Goal: Information Seeking & Learning: Learn about a topic

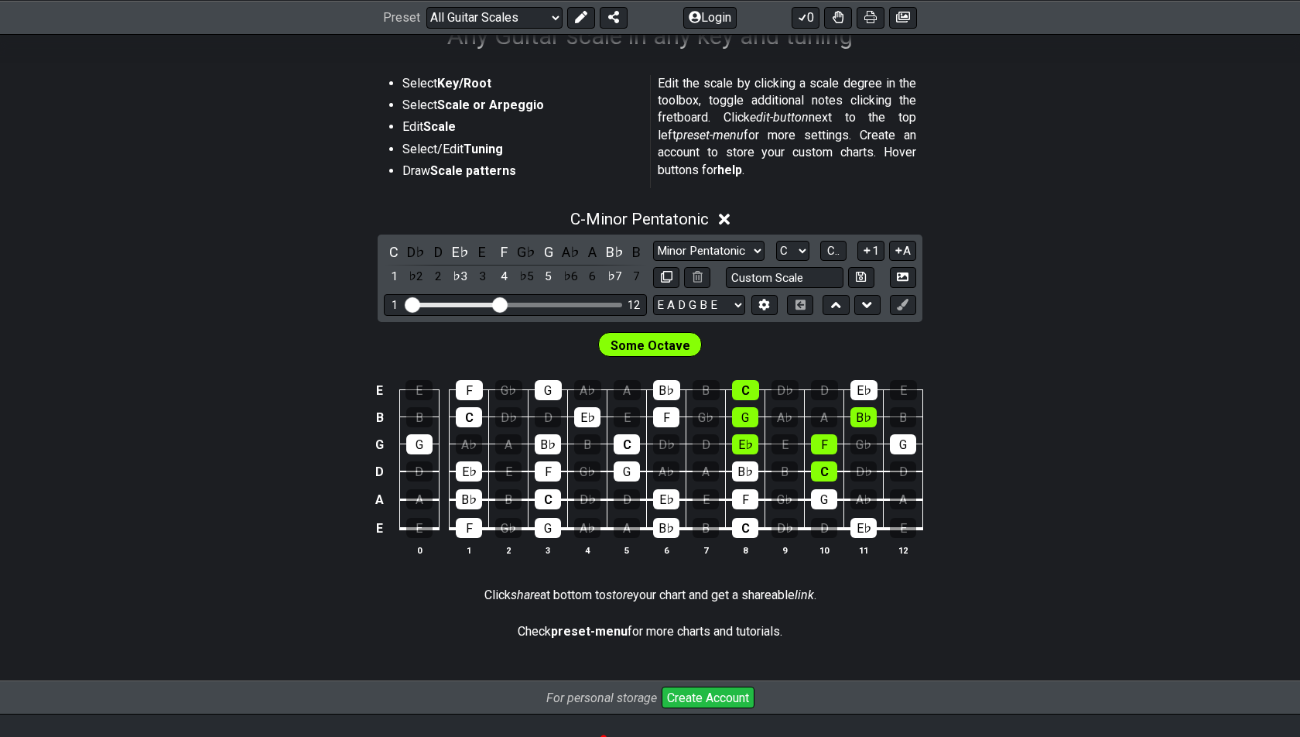
scroll to position [296, 0]
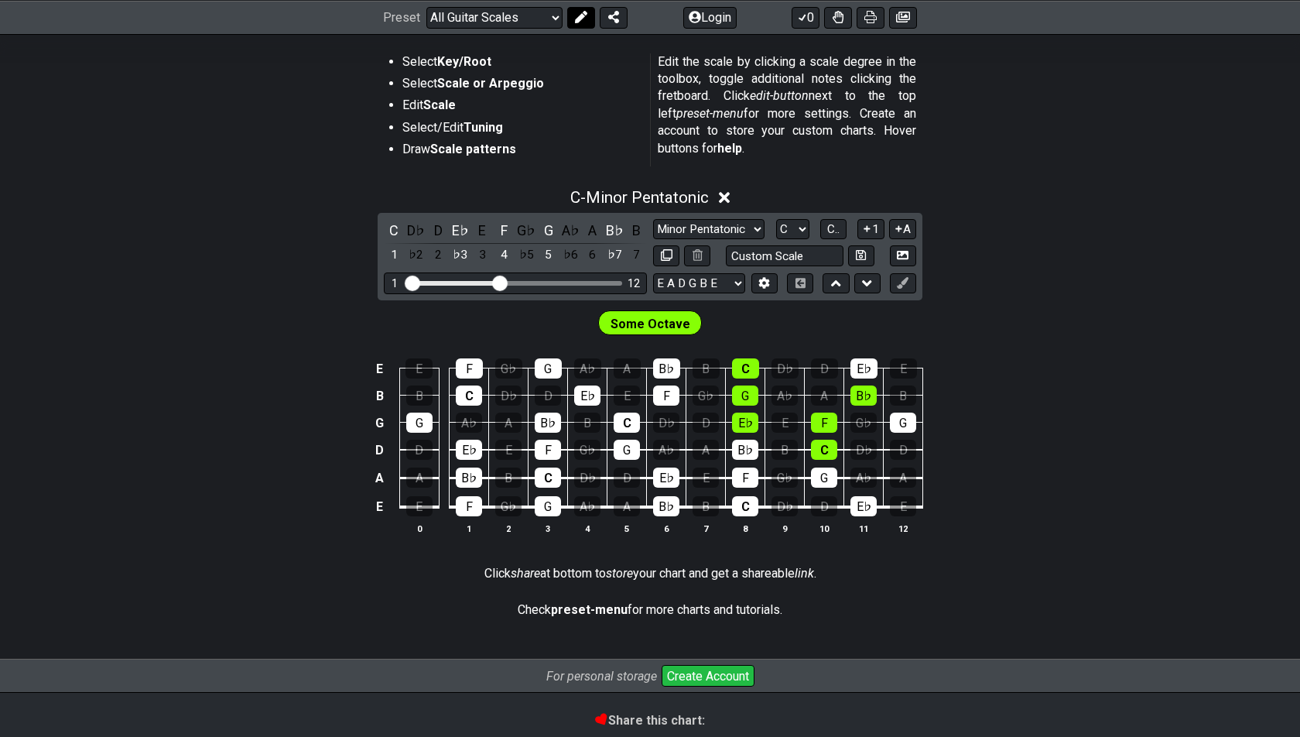
click at [573, 15] on button at bounding box center [581, 17] width 28 height 22
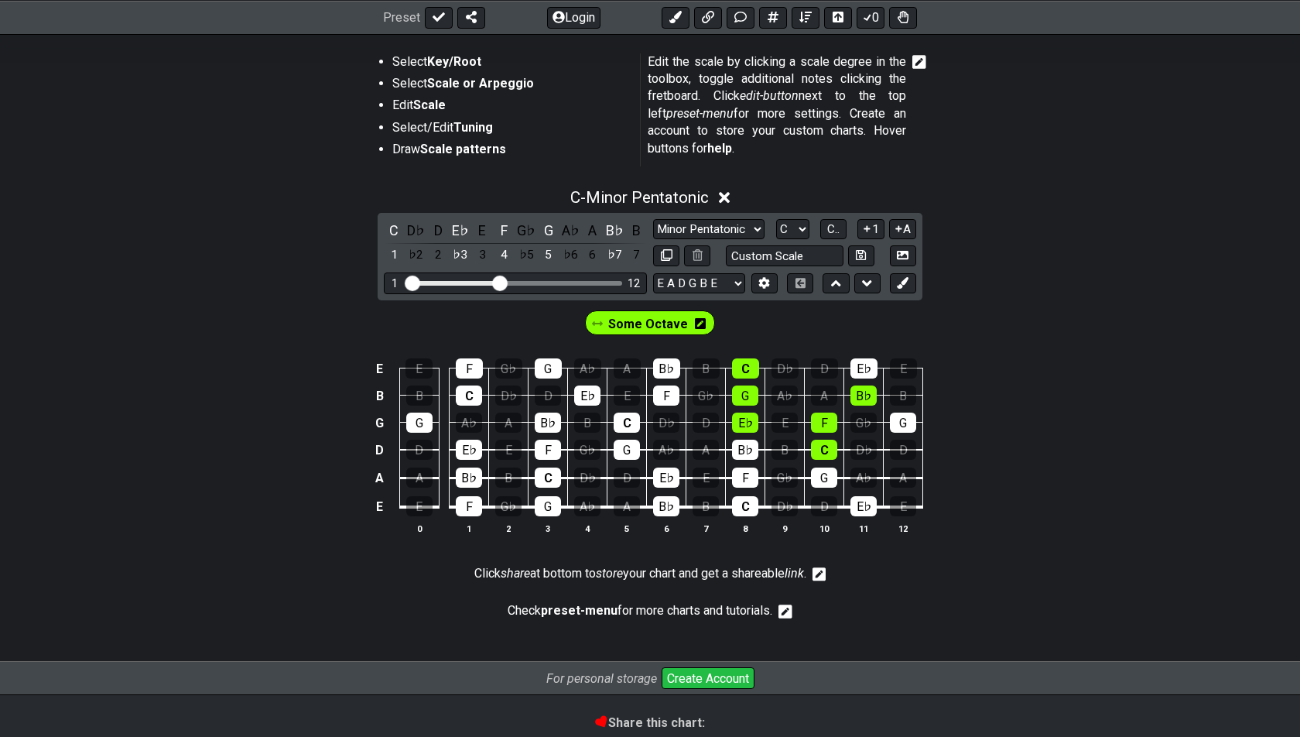
click at [701, 334] on div "Some Octave" at bounding box center [650, 322] width 137 height 31
click at [701, 321] on icon at bounding box center [700, 323] width 11 height 11
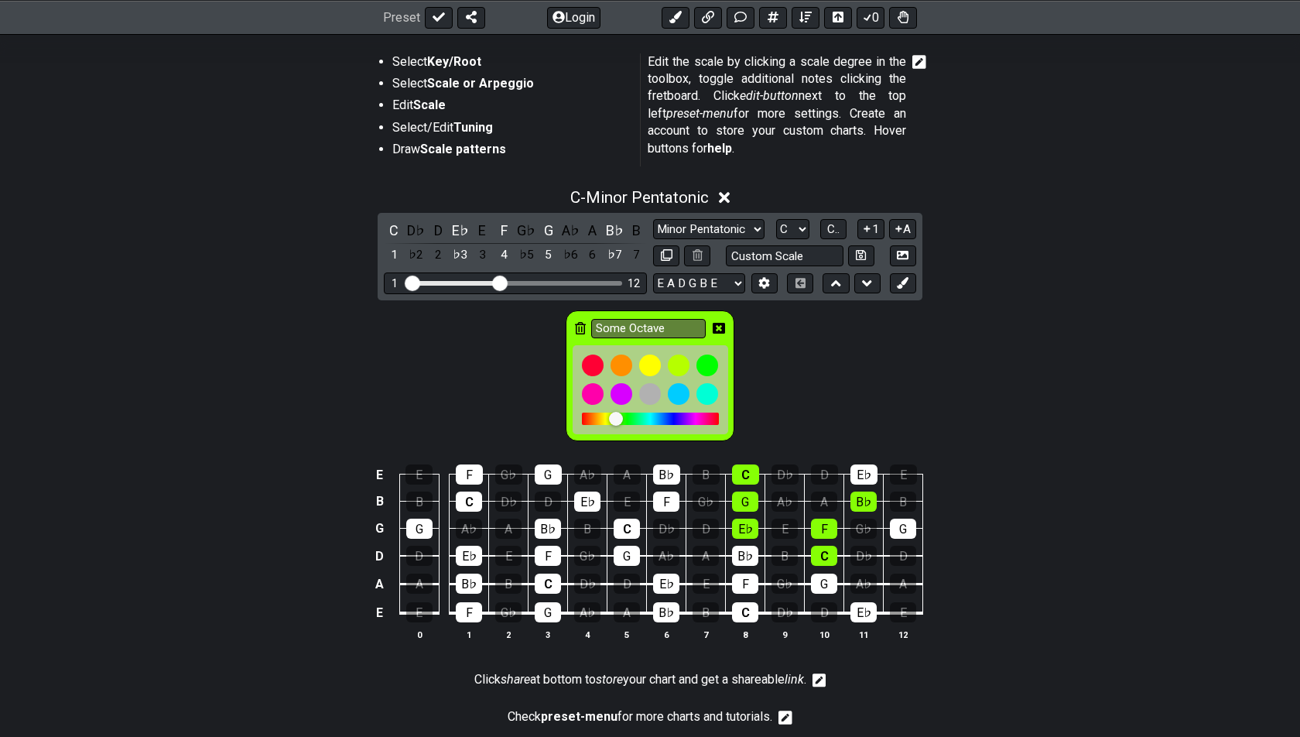
click at [568, 318] on div "Some Octave" at bounding box center [650, 375] width 169 height 131
click at [574, 319] on div "Some Octave" at bounding box center [650, 375] width 169 height 131
click at [573, 321] on div "Some Octave" at bounding box center [650, 375] width 169 height 131
click at [583, 324] on icon at bounding box center [580, 328] width 11 height 12
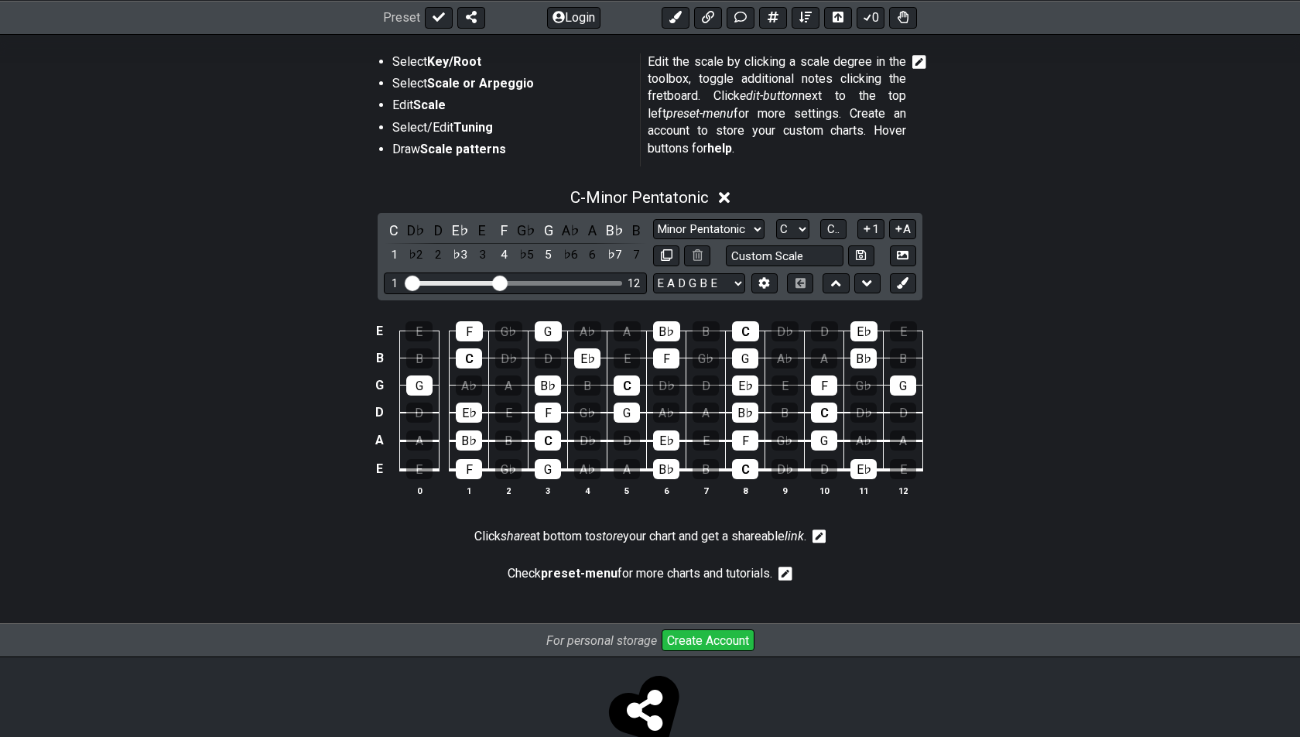
click at [729, 214] on div "C D♭ D E♭ E F G♭ G A♭ A B♭ B 1 ♭2 2 ♭3 3 4 ♭5 5 ♭6 6 ♭7 7 Minor Pentatonic Root…" at bounding box center [650, 256] width 545 height 87
click at [729, 221] on select "Minor Pentatonic Root Minor Pentatonic Major Pentatonic Minor Blues Major Blues…" at bounding box center [708, 229] width 111 height 21
select select "Major / [PERSON_NAME]"
click at [653, 219] on select "Minor Pentatonic Root Minor Pentatonic Major Pentatonic Minor Blues Major Blues…" at bounding box center [708, 229] width 111 height 21
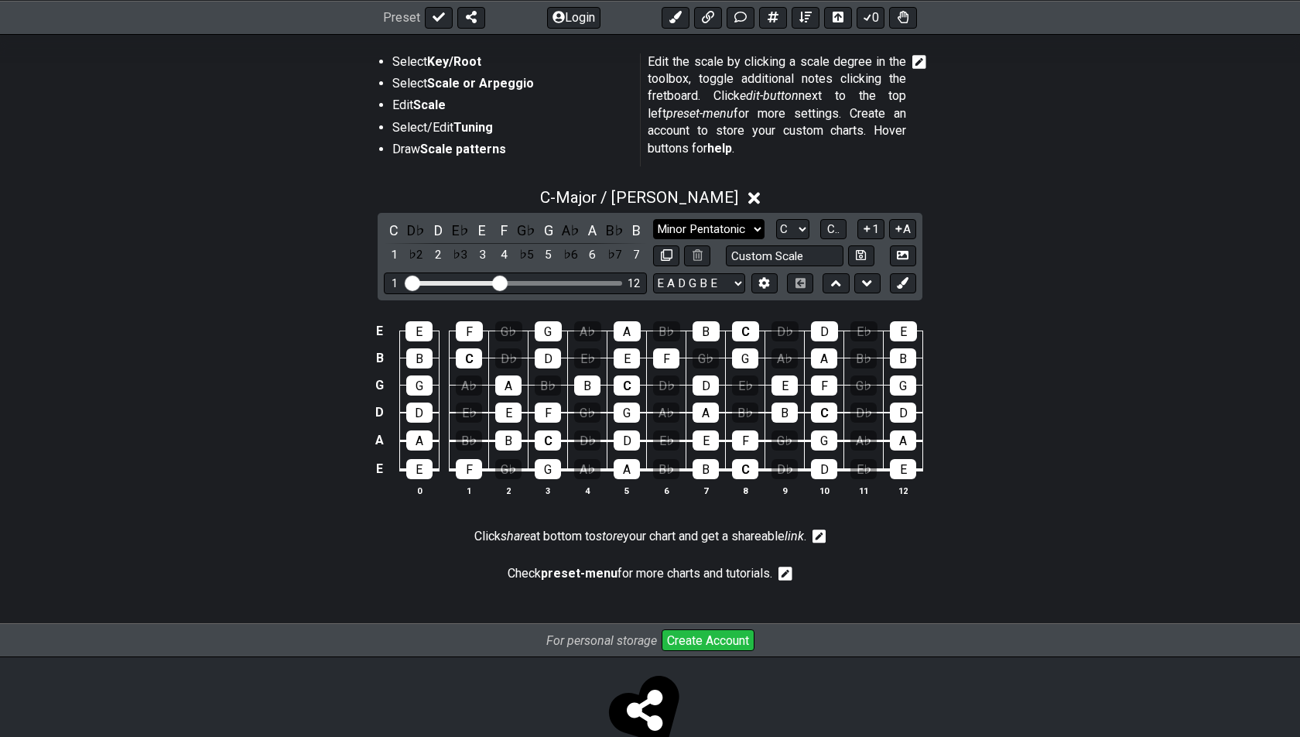
click at [720, 227] on select "Minor Pentatonic Root Minor Pentatonic Major Pentatonic Minor Blues Major Blues…" at bounding box center [708, 229] width 111 height 21
click at [898, 288] on button at bounding box center [903, 283] width 26 height 21
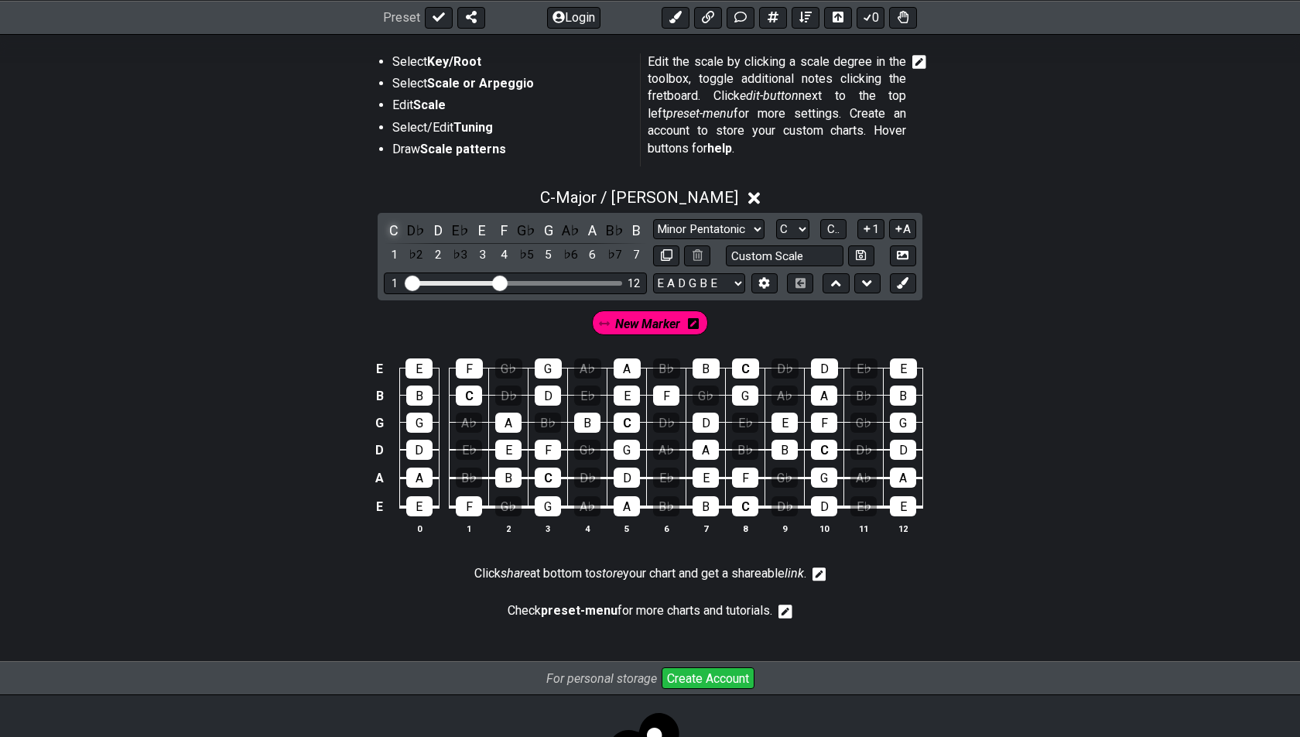
click at [387, 228] on div "C" at bounding box center [394, 230] width 20 height 21
click at [484, 229] on div "E" at bounding box center [482, 230] width 20 height 21
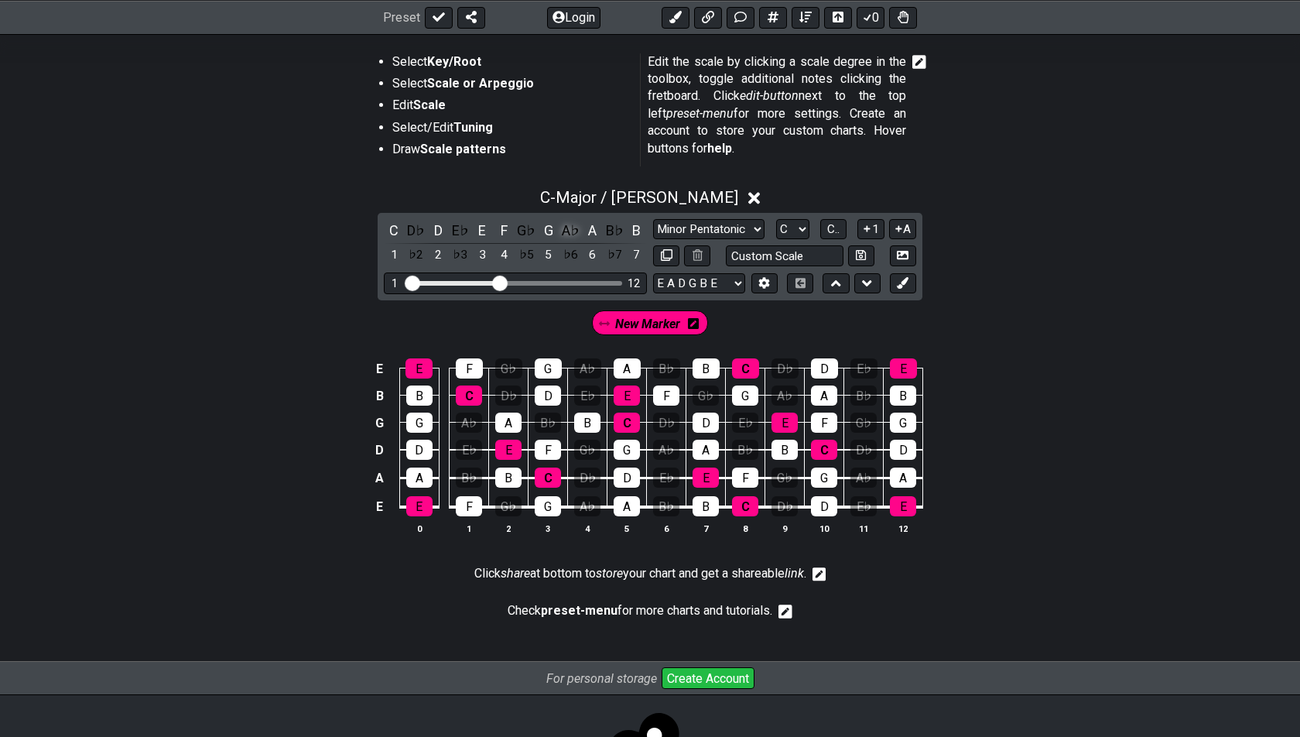
click at [570, 228] on div "A♭" at bounding box center [570, 230] width 20 height 21
click at [760, 279] on icon at bounding box center [764, 283] width 12 height 12
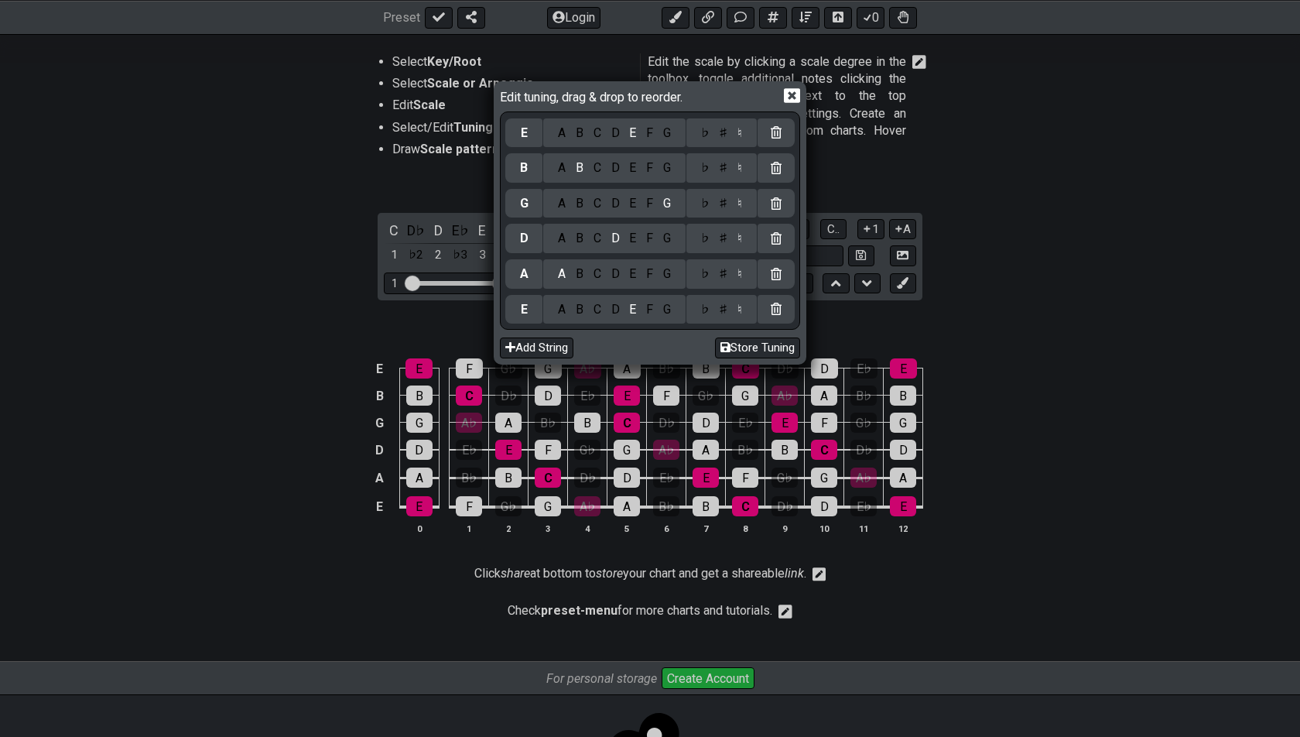
click at [595, 170] on div "C" at bounding box center [597, 167] width 18 height 17
click at [648, 135] on div "F" at bounding box center [649, 133] width 17 height 17
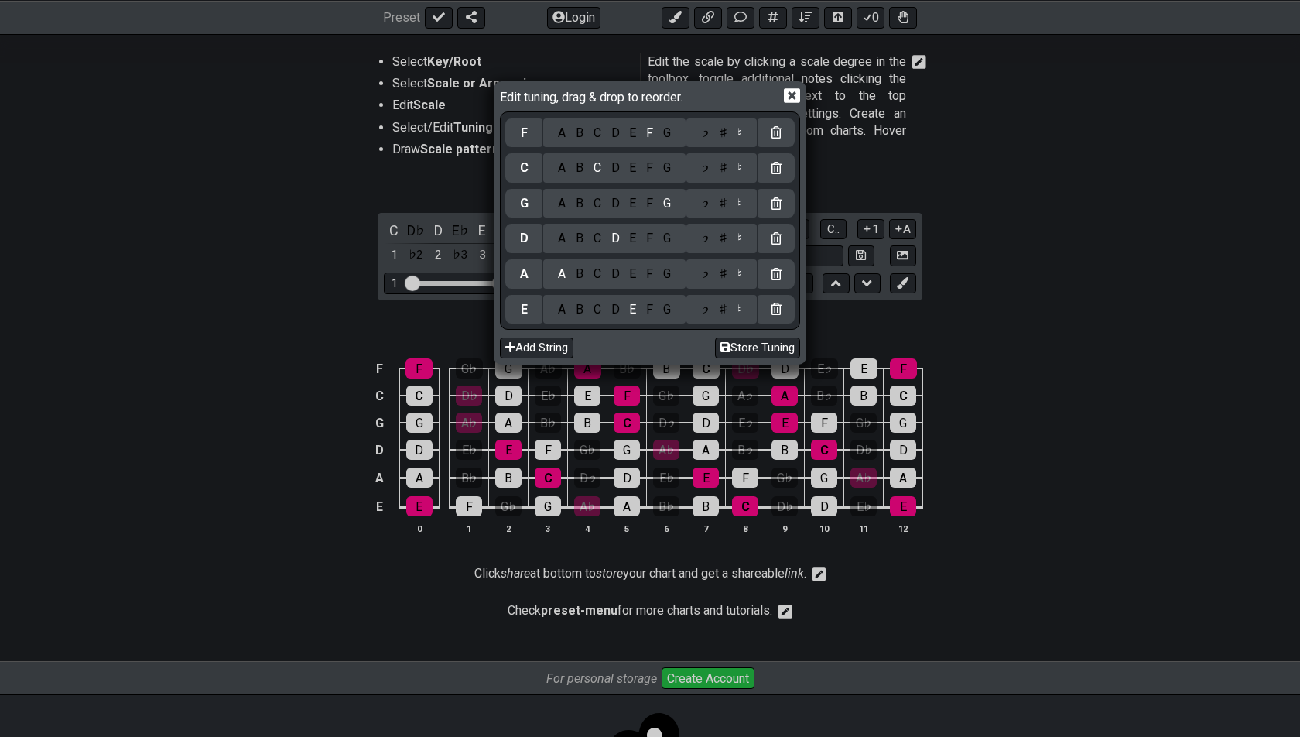
click at [791, 97] on icon at bounding box center [792, 95] width 16 height 15
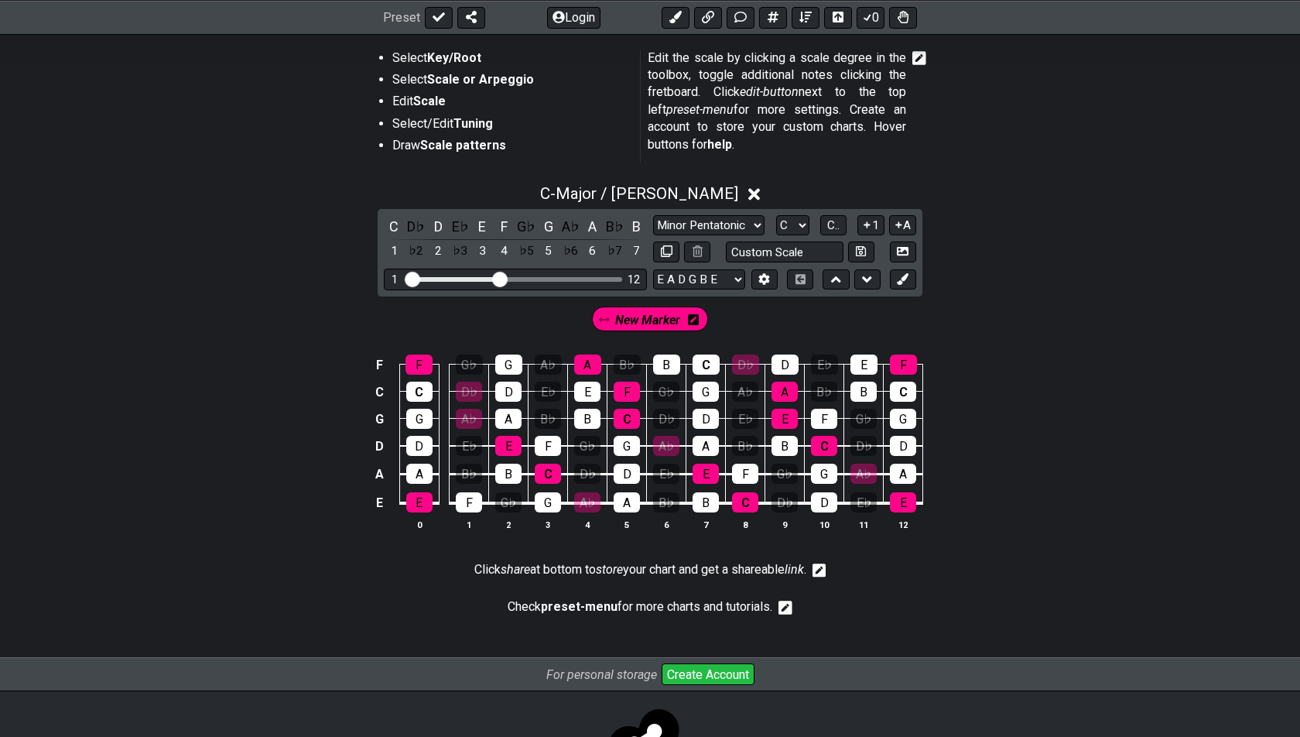
scroll to position [298, 0]
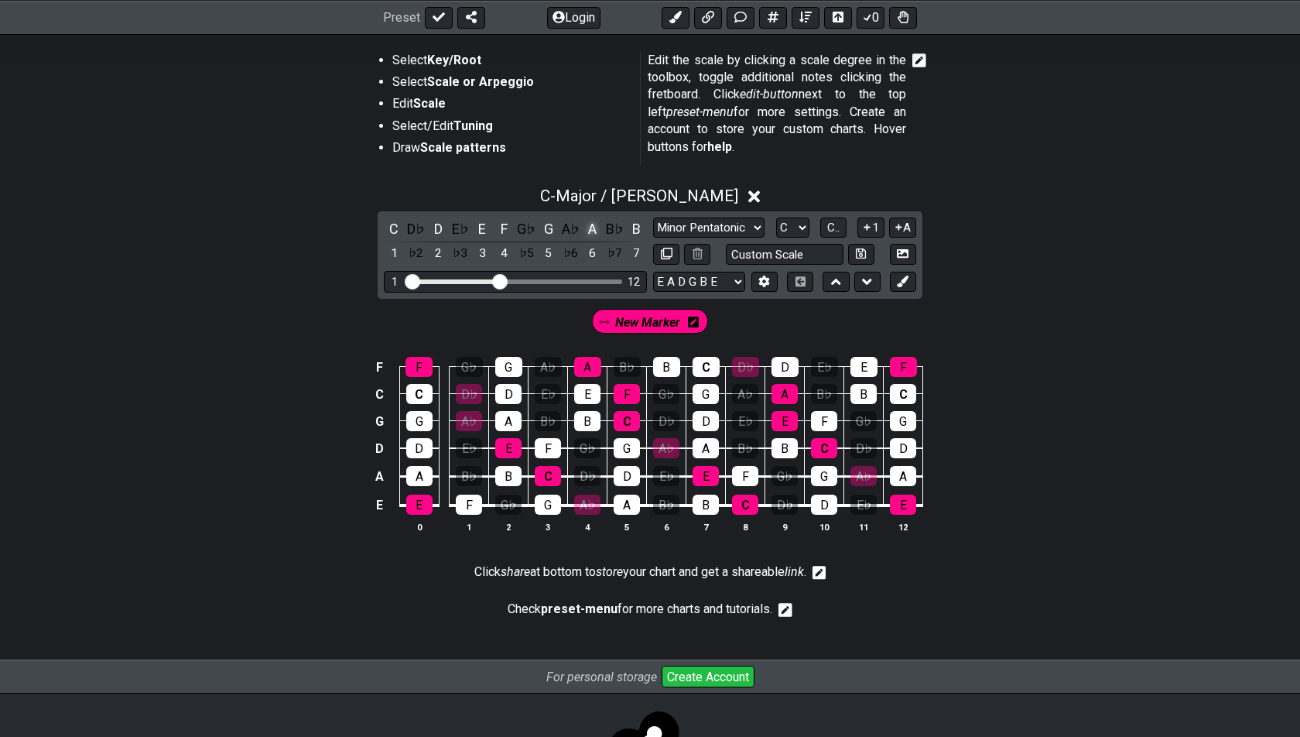
click at [590, 224] on div "A" at bounding box center [593, 228] width 20 height 21
click at [568, 221] on div "A♭" at bounding box center [570, 228] width 20 height 21
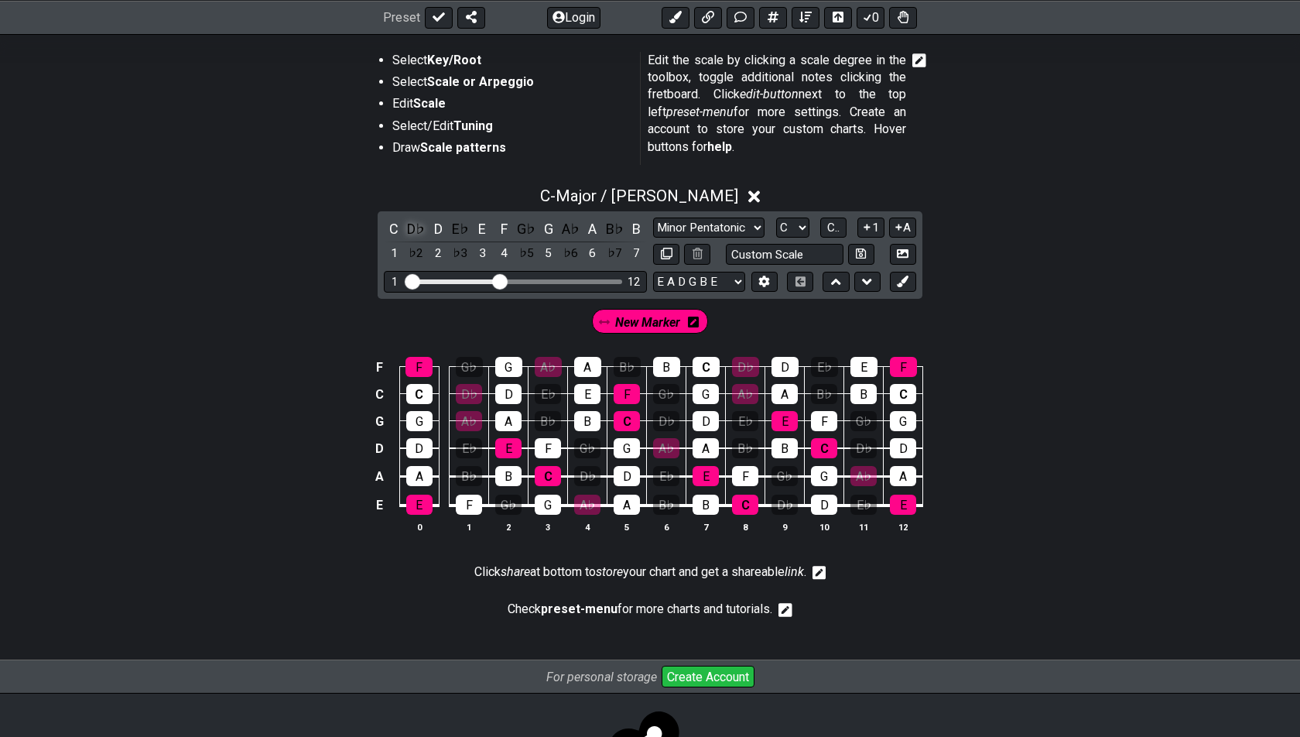
click at [414, 224] on div "D♭" at bounding box center [416, 228] width 20 height 21
click at [396, 224] on div "C" at bounding box center [394, 228] width 20 height 21
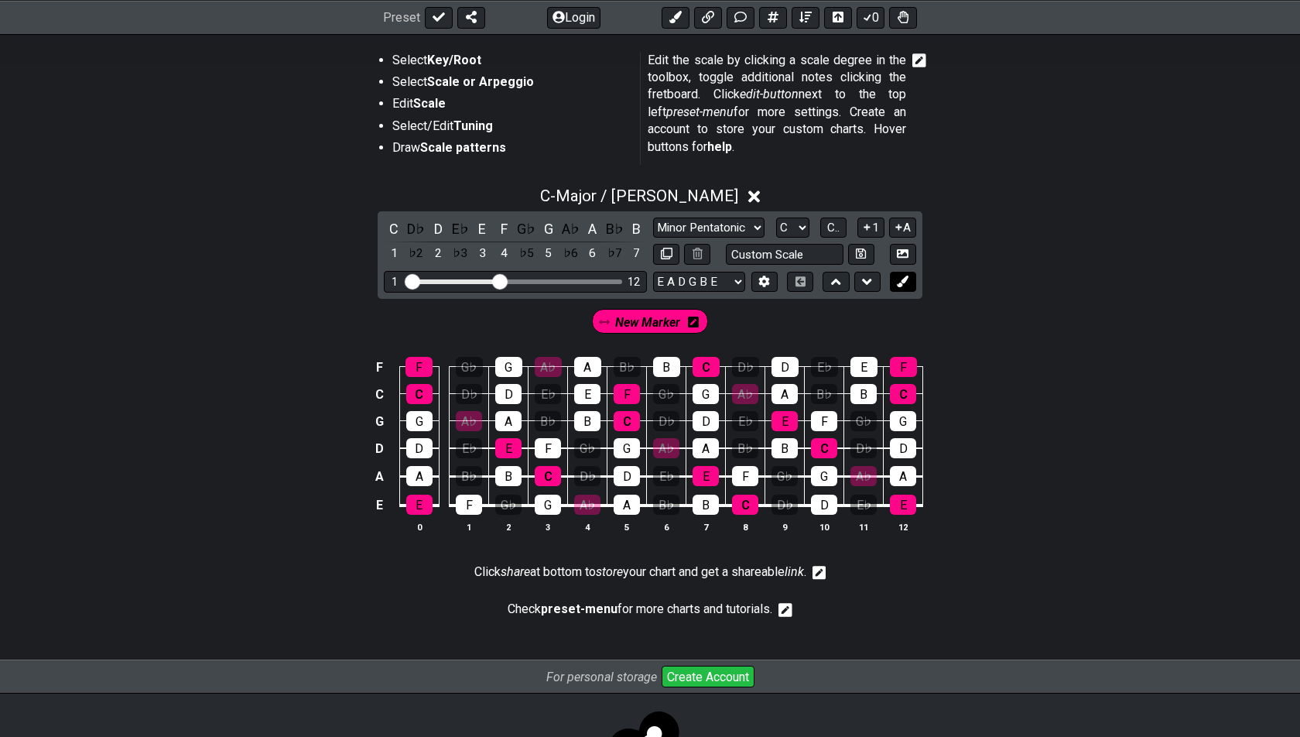
click at [898, 275] on icon at bounding box center [903, 281] width 12 height 12
click at [594, 318] on span "New Marker" at bounding box center [587, 322] width 72 height 22
click at [594, 318] on span "New Marker" at bounding box center [583, 322] width 65 height 22
click at [552, 224] on div "G" at bounding box center [549, 228] width 20 height 21
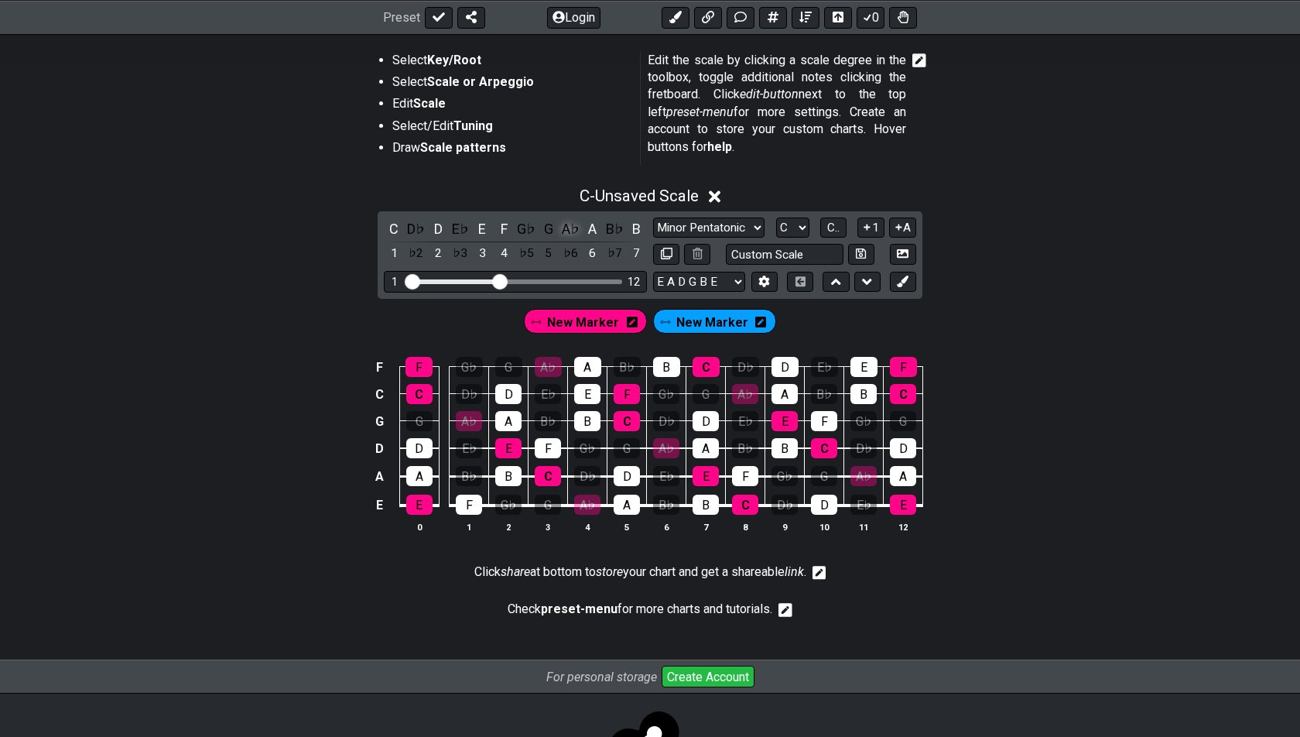
click at [568, 224] on div "A♭" at bounding box center [570, 228] width 20 height 21
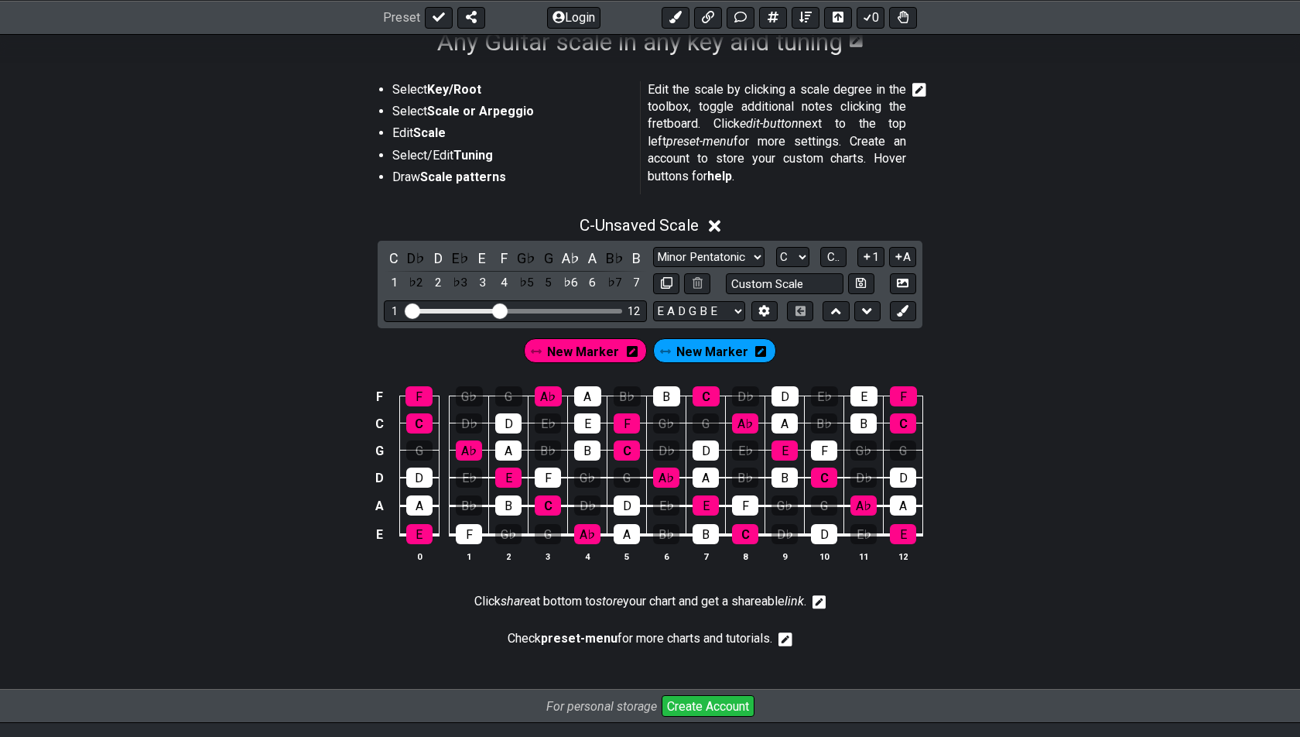
scroll to position [264, 0]
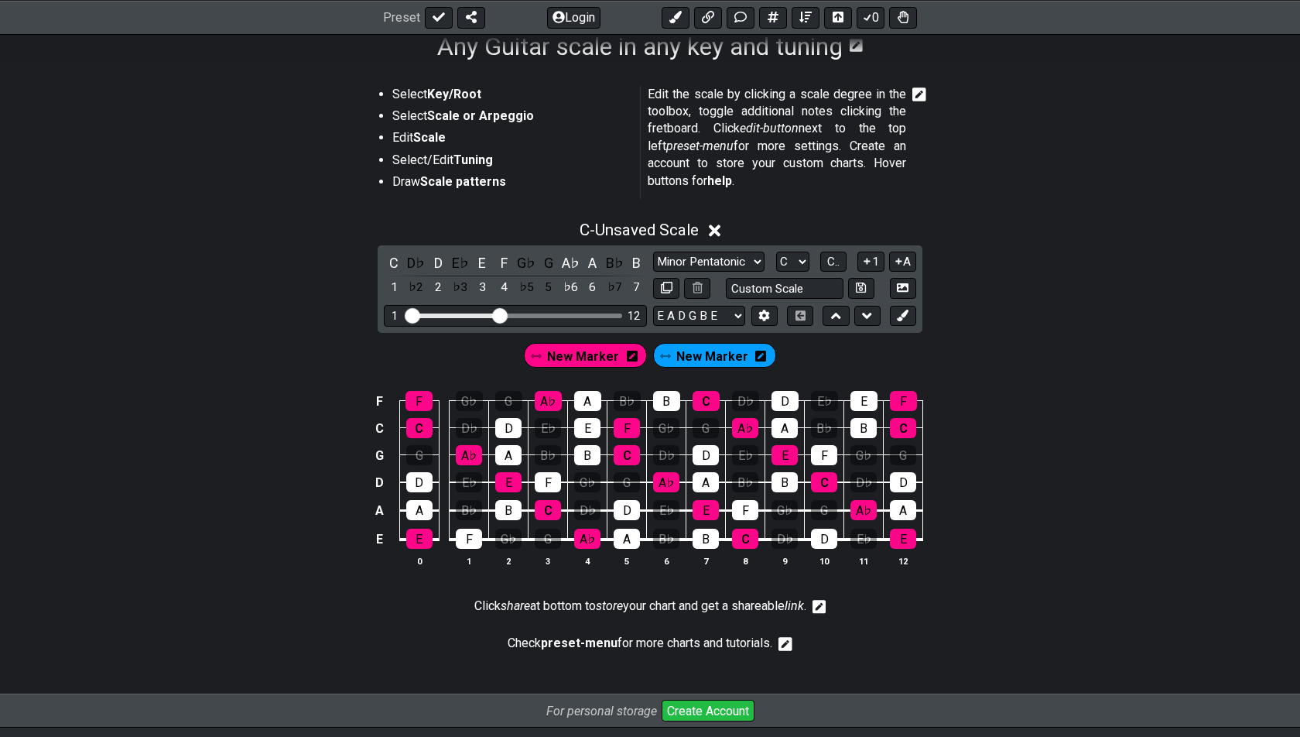
click at [585, 357] on span "New Marker" at bounding box center [583, 356] width 72 height 22
click at [501, 259] on div "F" at bounding box center [504, 262] width 20 height 21
click at [480, 256] on div "E" at bounding box center [482, 262] width 20 height 21
click at [715, 354] on span "New Marker" at bounding box center [708, 356] width 72 height 22
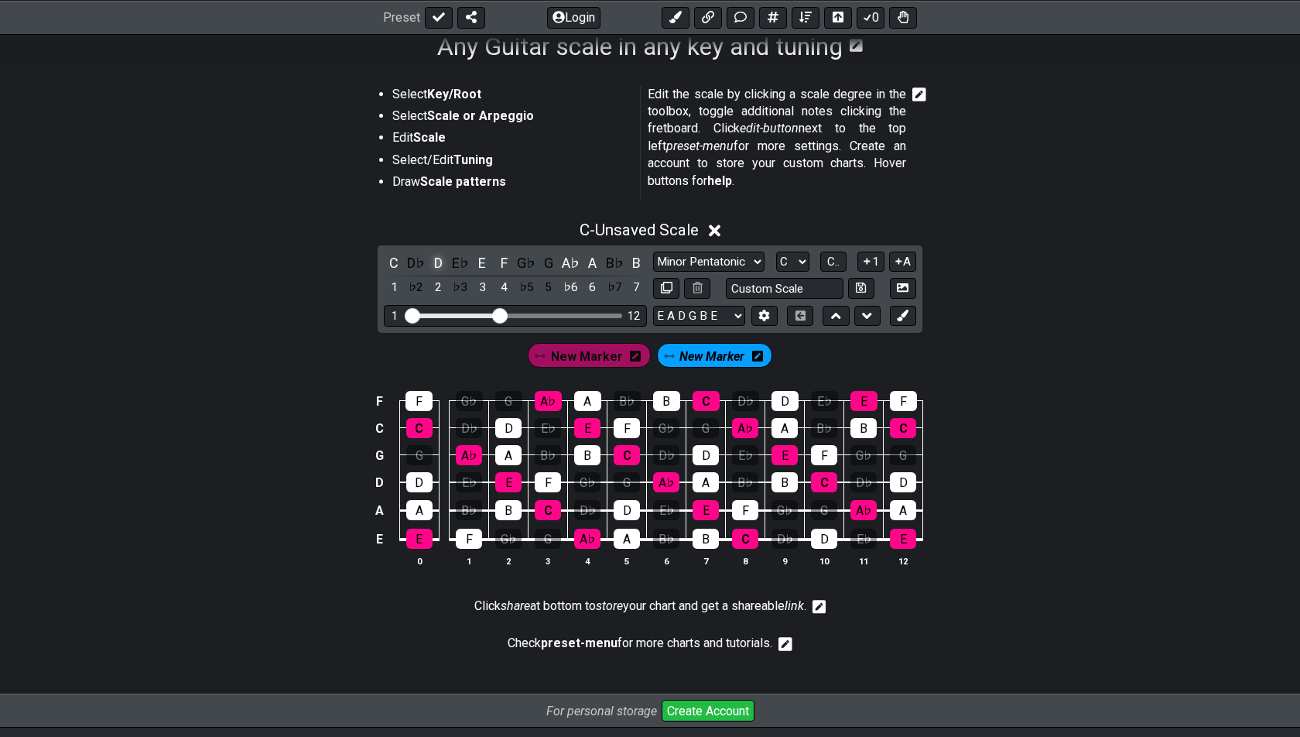
click at [439, 257] on div "D" at bounding box center [438, 262] width 20 height 21
click at [503, 258] on div "F" at bounding box center [504, 262] width 20 height 21
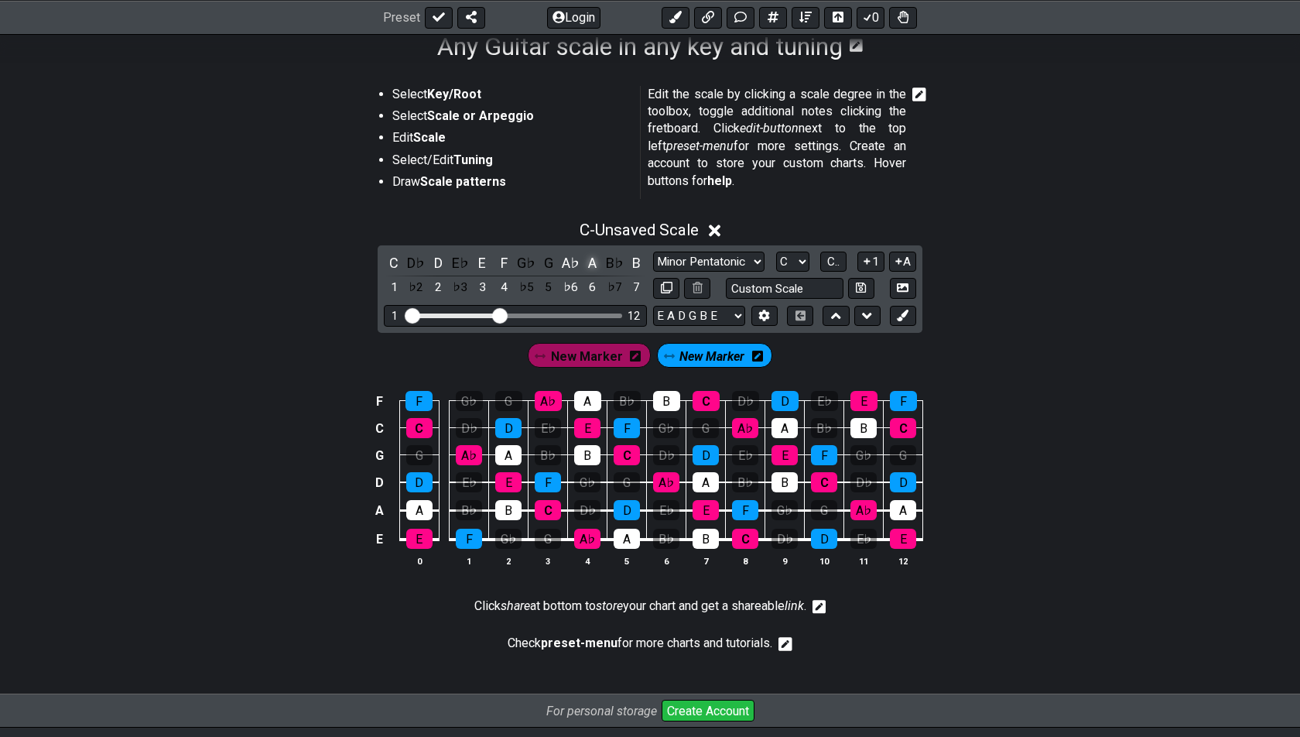
click at [590, 257] on div "A" at bounding box center [593, 262] width 20 height 21
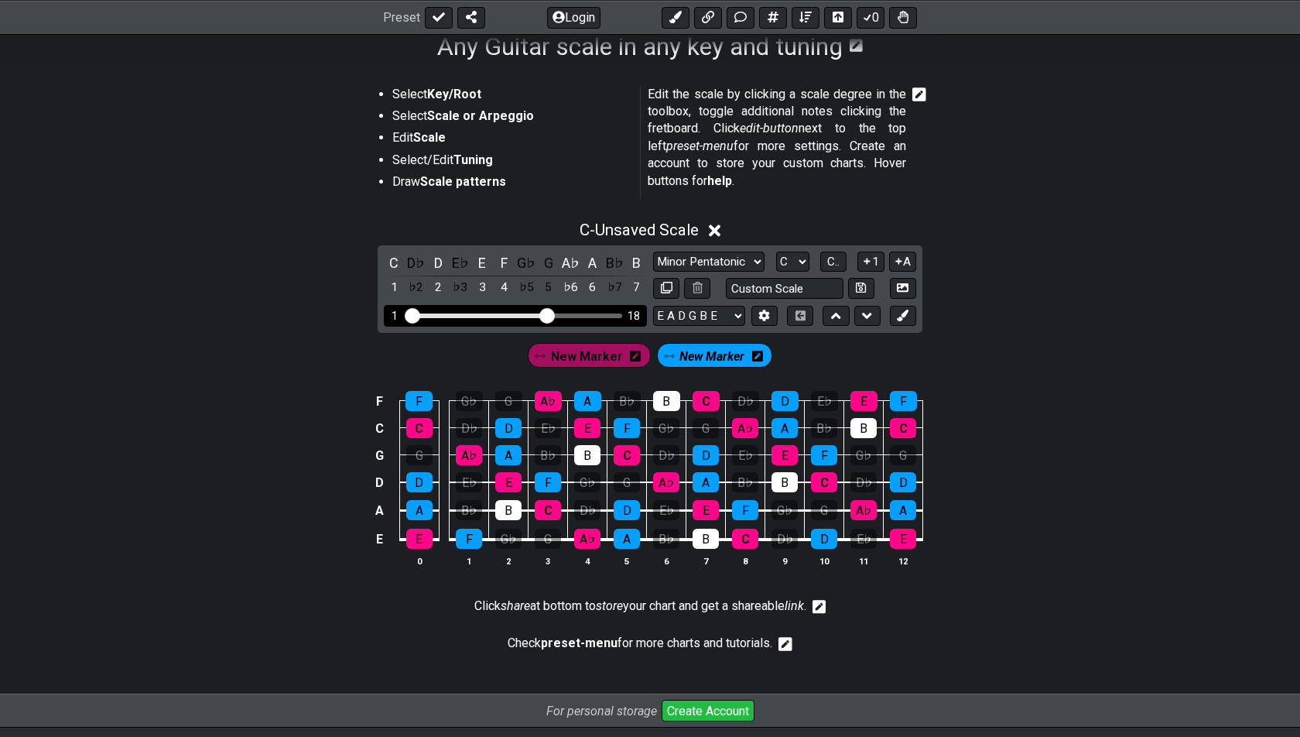
drag, startPoint x: 496, startPoint y: 314, endPoint x: 546, endPoint y: 316, distance: 49.5
click at [546, 314] on input "Visible fret range" at bounding box center [515, 314] width 220 height 0
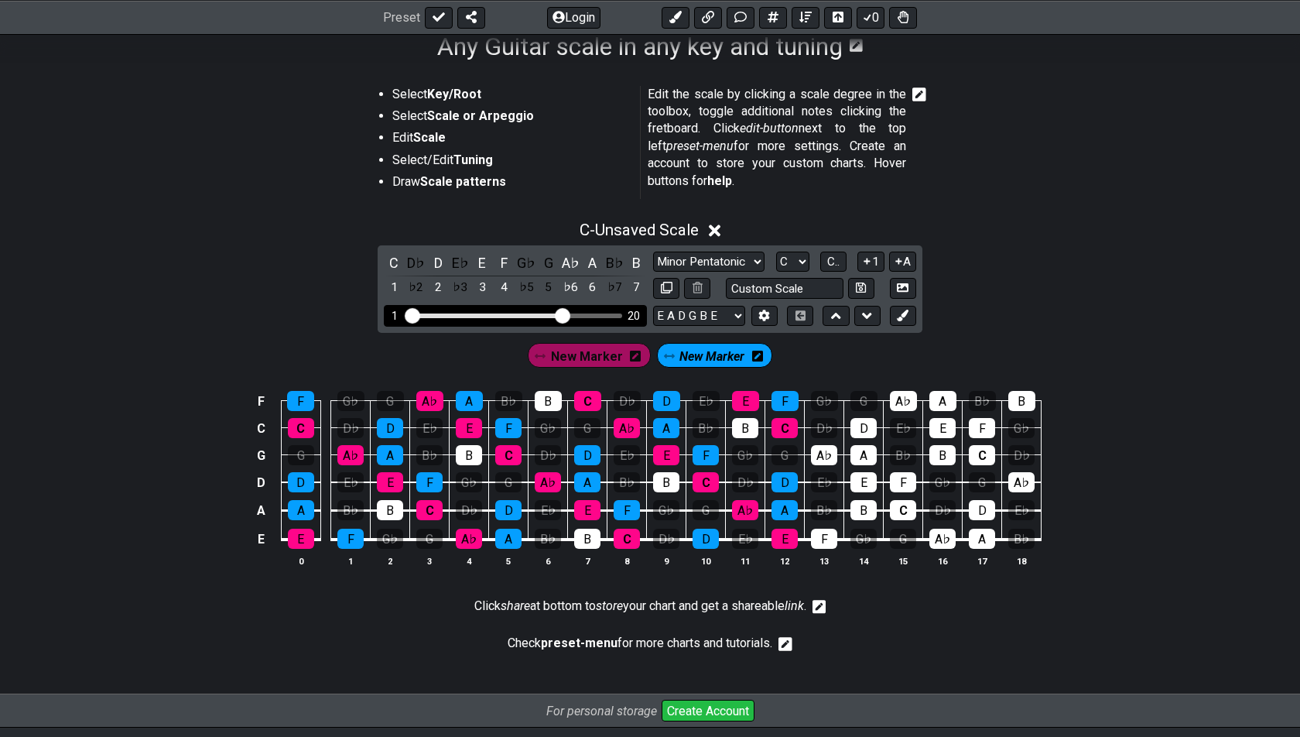
drag, startPoint x: 546, startPoint y: 316, endPoint x: 559, endPoint y: 314, distance: 13.2
click at [559, 314] on input "Visible fret range" at bounding box center [515, 314] width 220 height 0
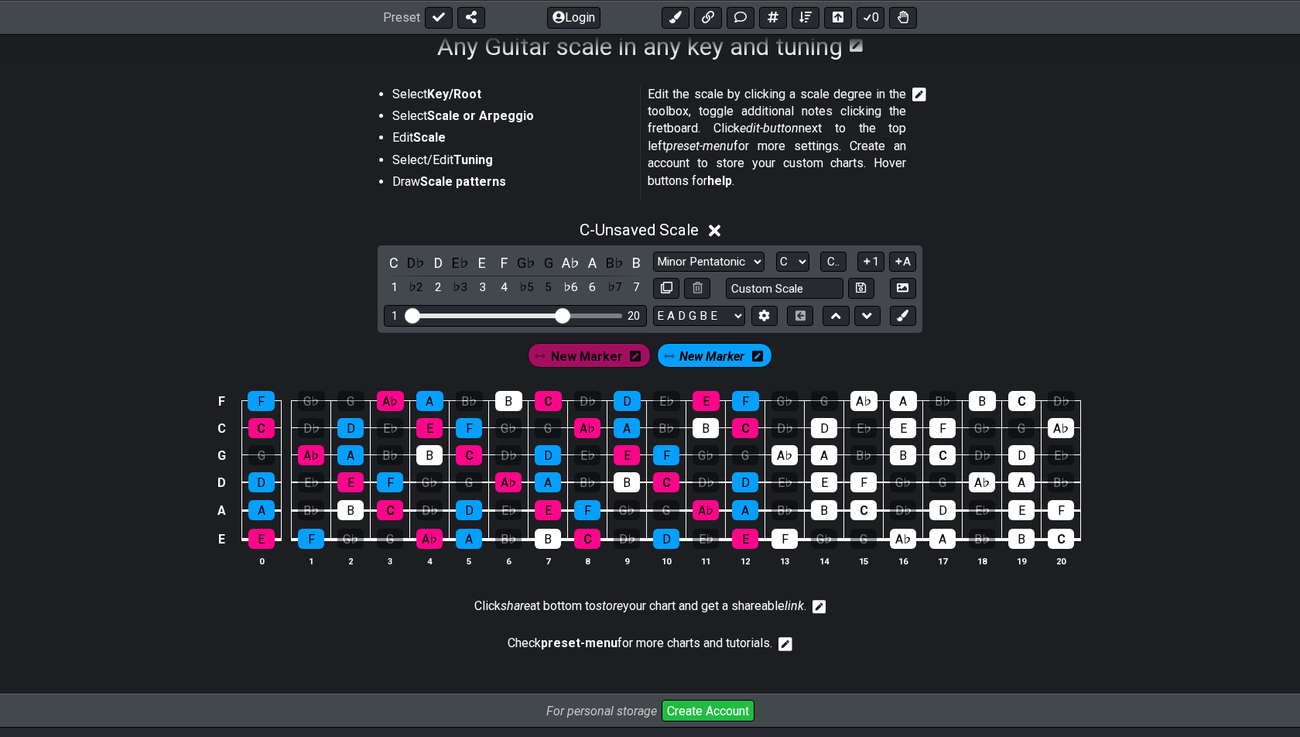
click at [600, 357] on span "New Marker" at bounding box center [587, 356] width 72 height 22
click at [394, 262] on div "C" at bounding box center [394, 262] width 20 height 21
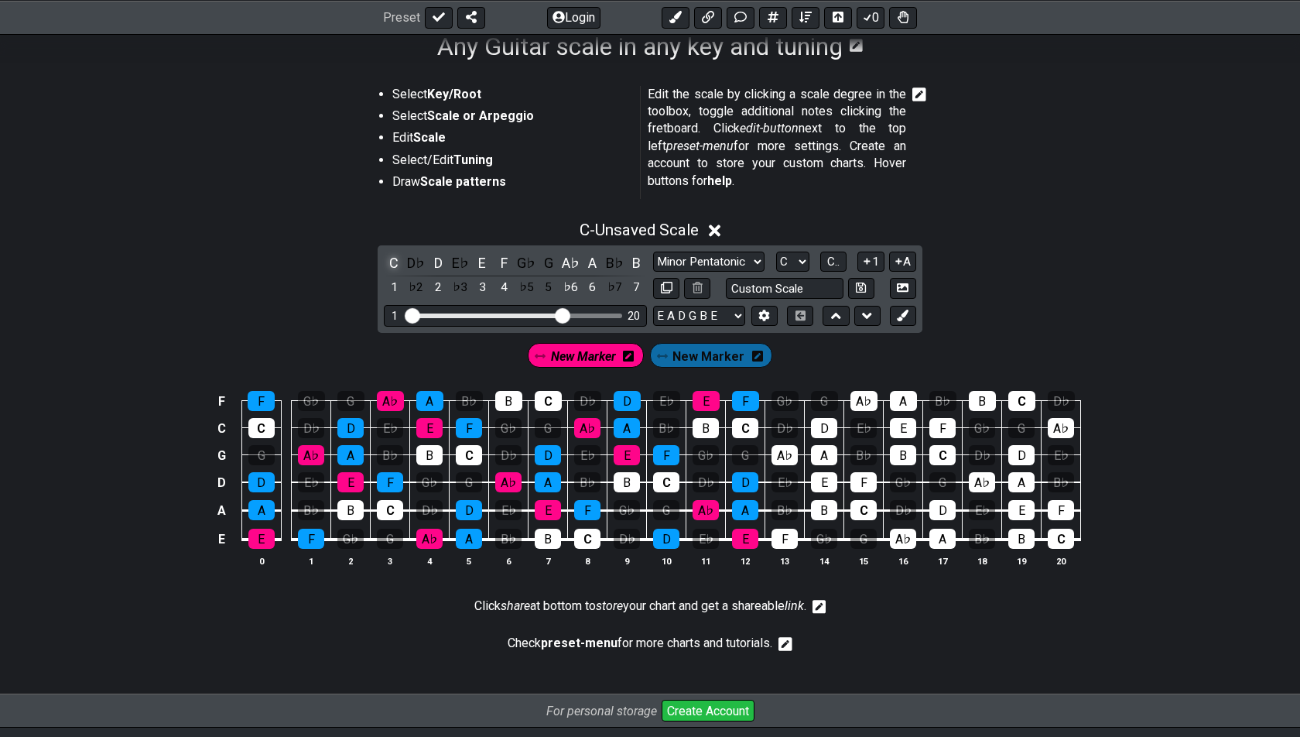
click at [395, 255] on div "C" at bounding box center [394, 262] width 20 height 21
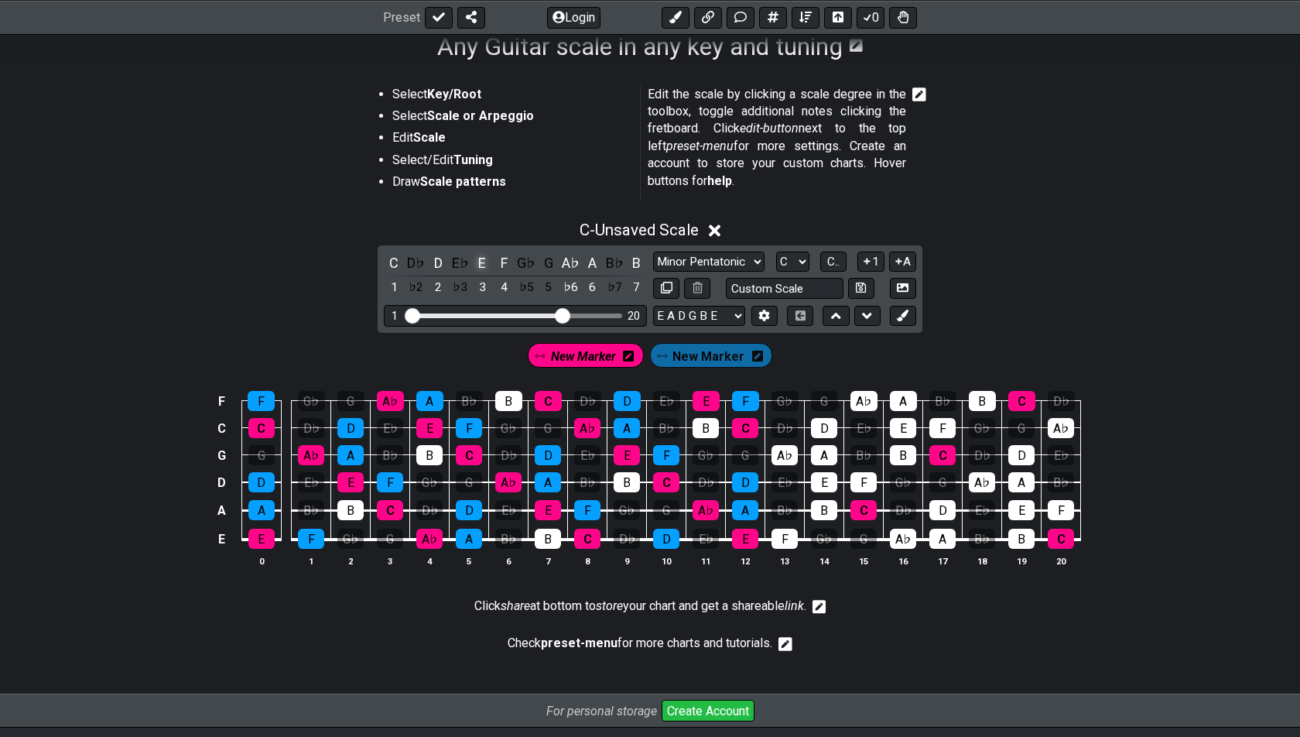
click at [477, 260] on div "E" at bounding box center [482, 262] width 20 height 21
click at [566, 256] on div "A♭" at bounding box center [570, 262] width 20 height 21
click at [706, 349] on span "New Marker" at bounding box center [708, 356] width 72 height 22
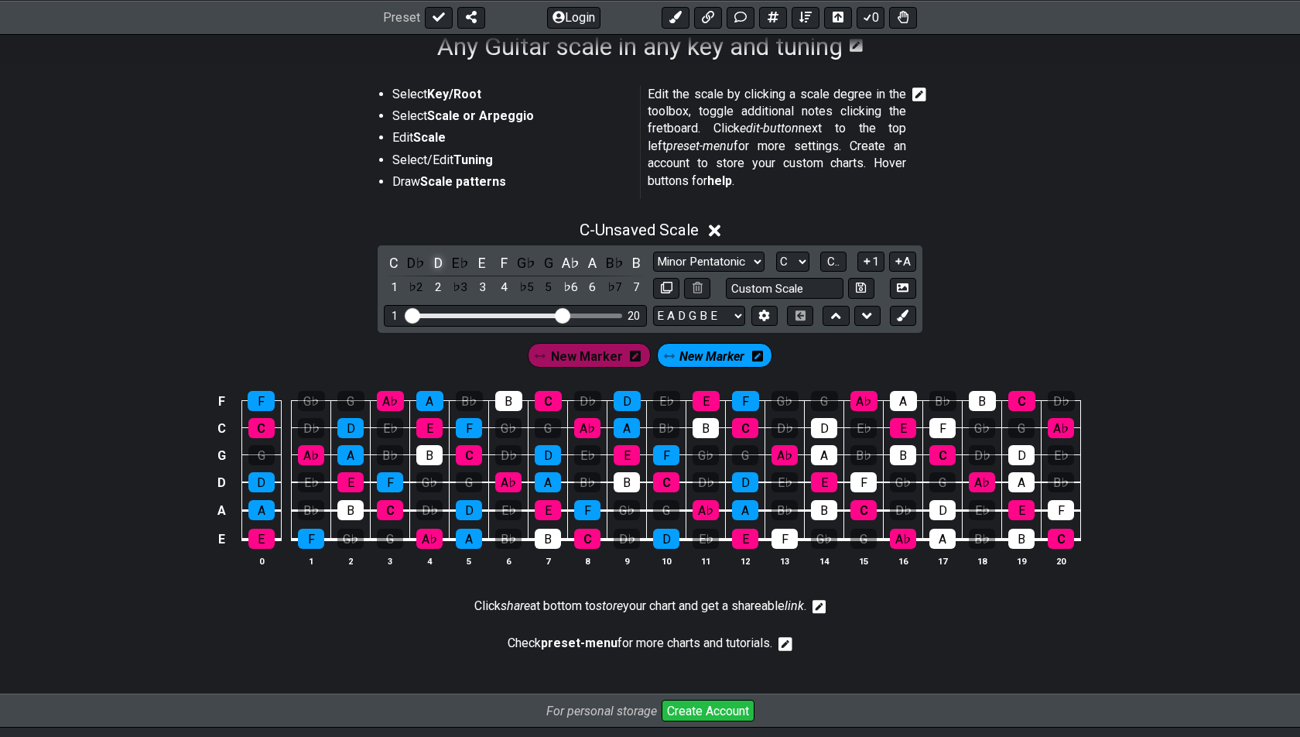
click at [433, 258] on div "D" at bounding box center [438, 262] width 20 height 21
click at [503, 258] on div "F" at bounding box center [504, 262] width 20 height 21
click at [594, 260] on div "A" at bounding box center [593, 262] width 20 height 21
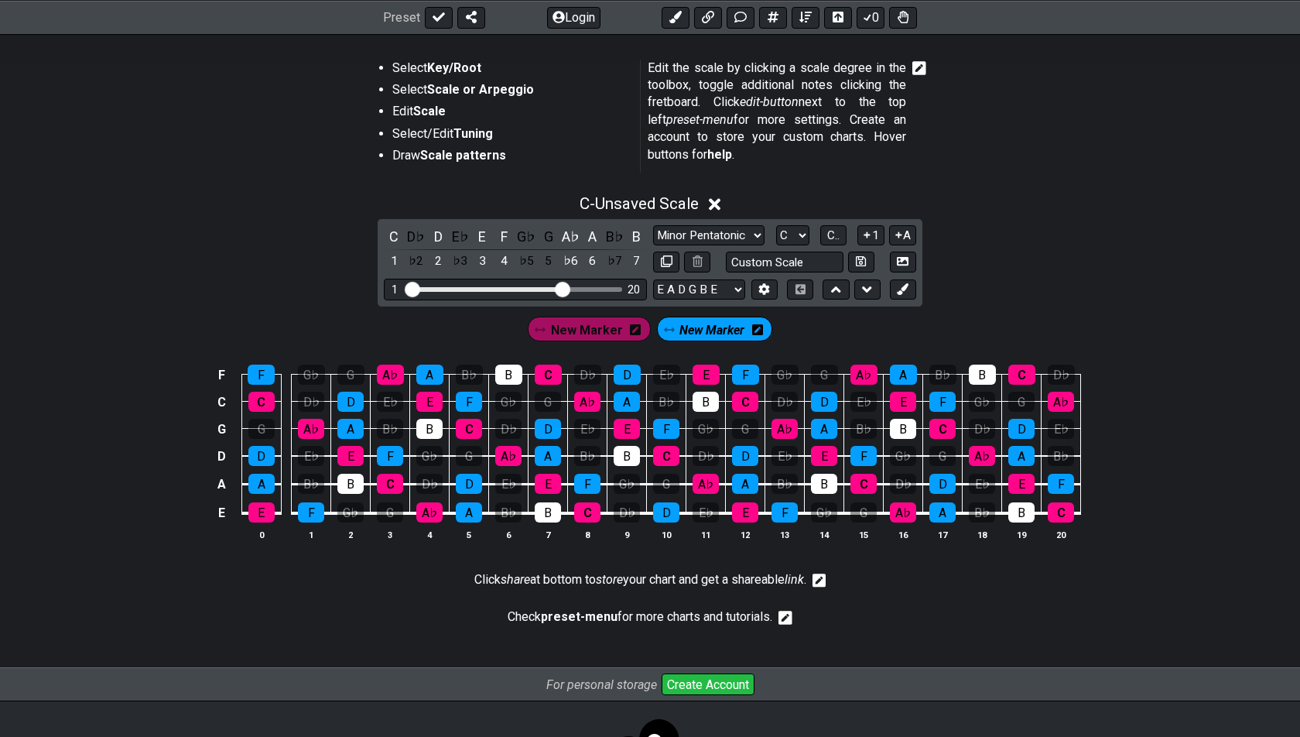
scroll to position [279, 0]
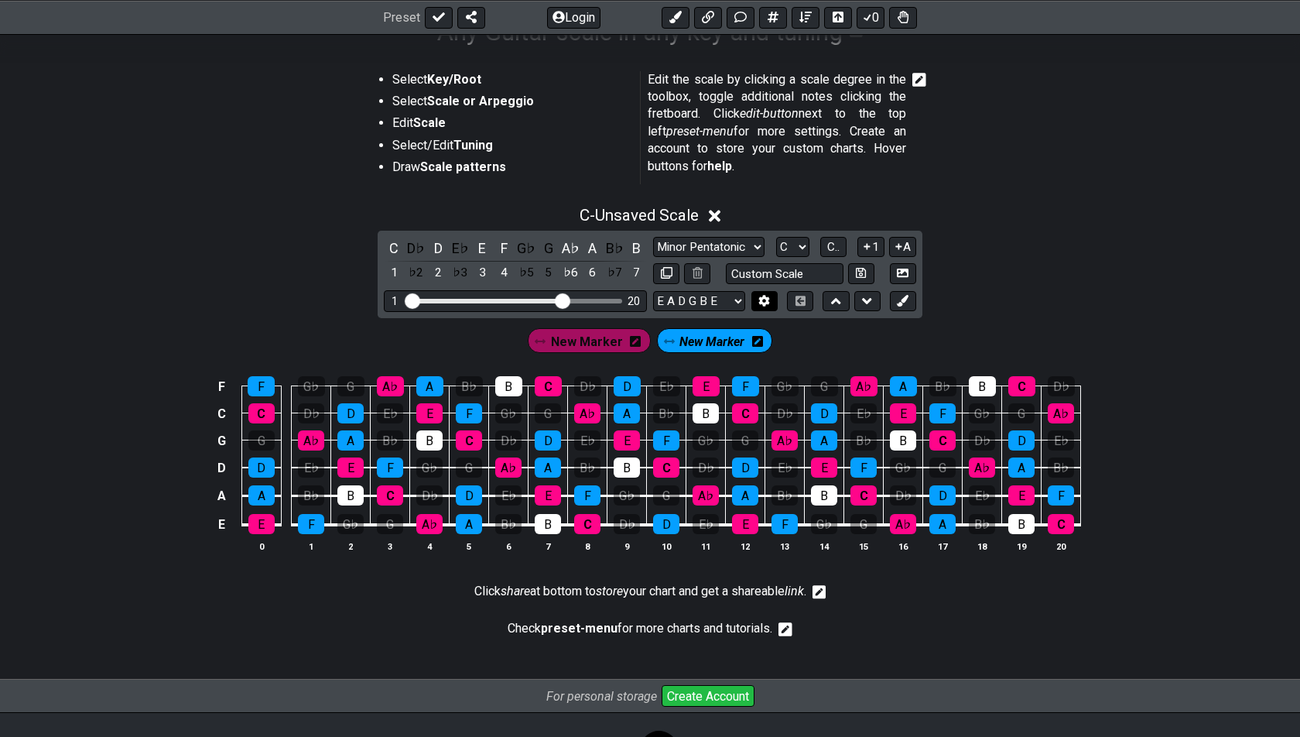
click at [769, 297] on icon at bounding box center [764, 301] width 12 height 12
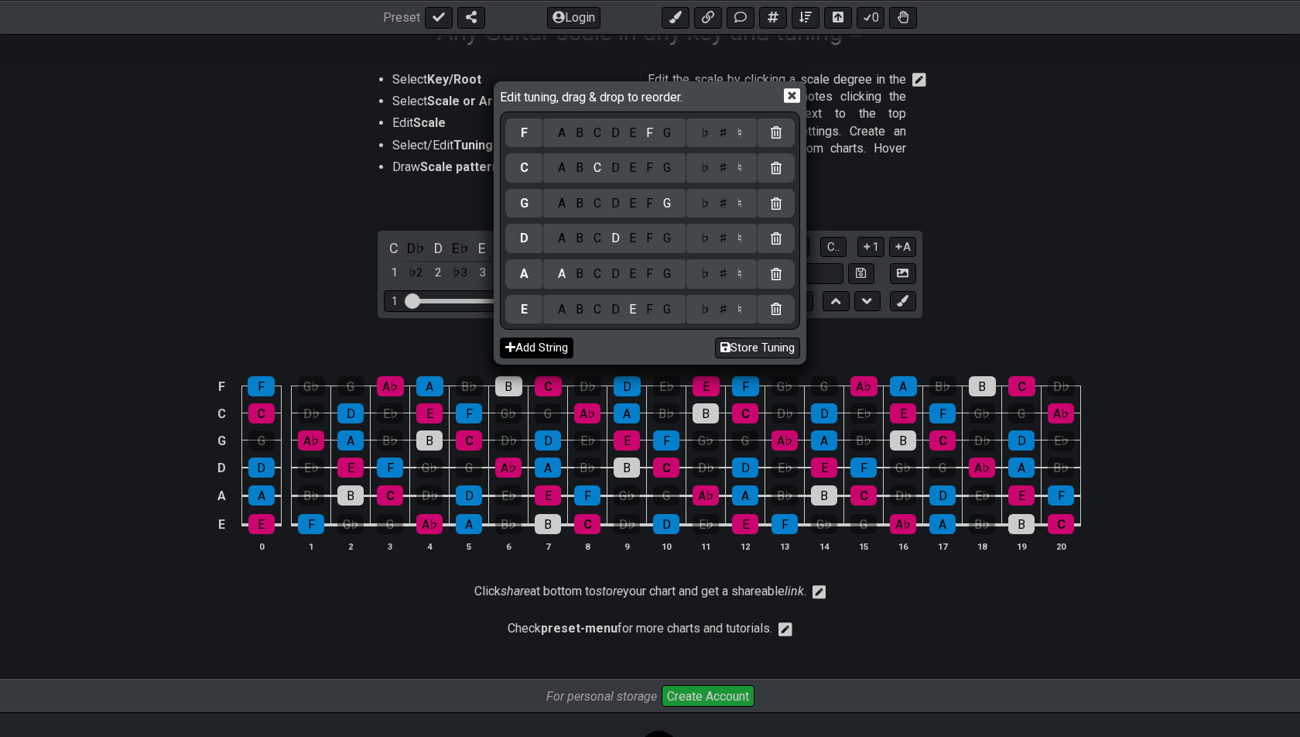
click at [535, 350] on button "Add String" at bounding box center [537, 347] width 74 height 21
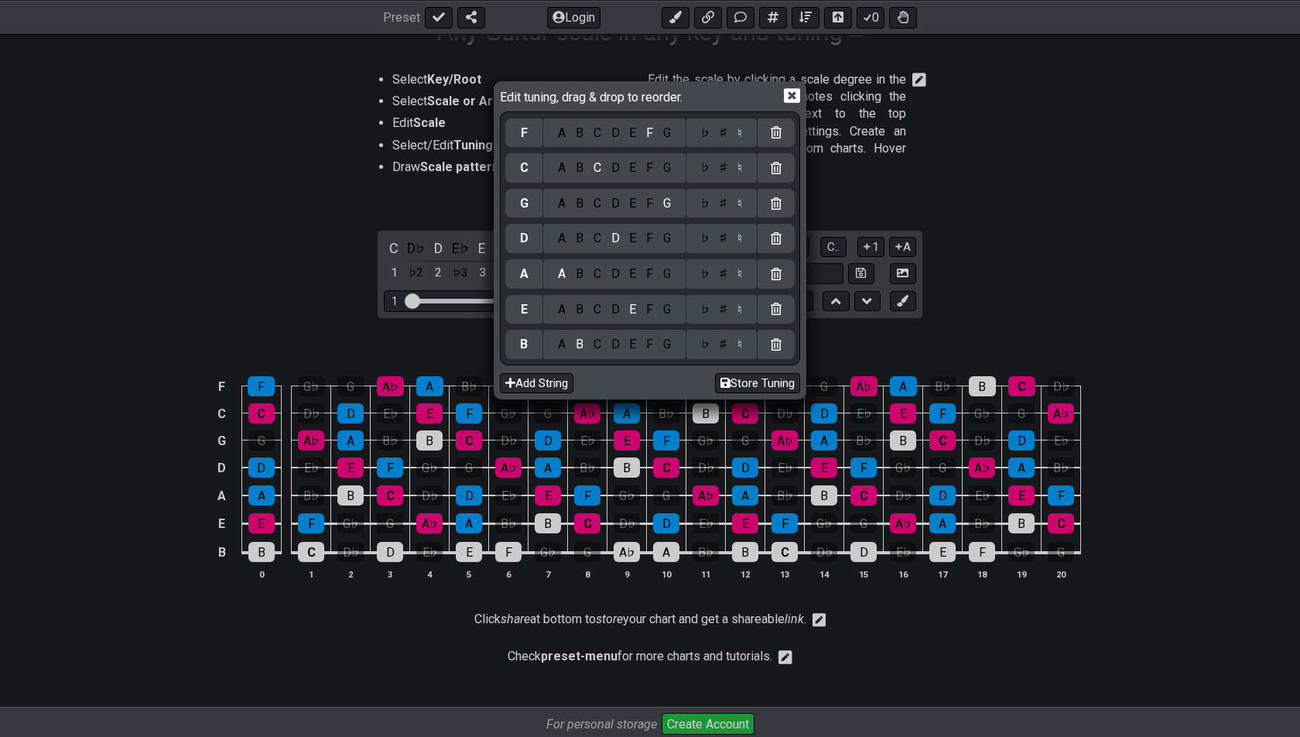
click at [793, 101] on icon at bounding box center [792, 95] width 16 height 15
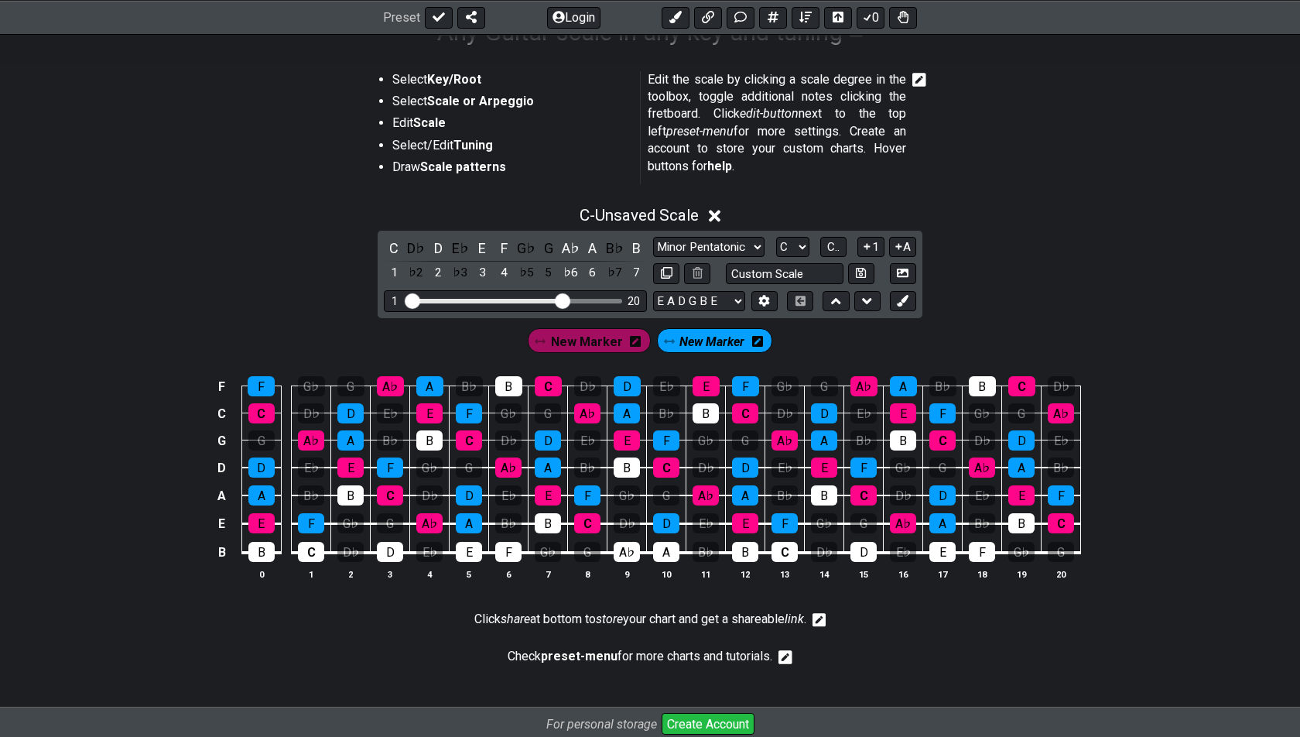
click at [599, 330] on span "New Marker" at bounding box center [587, 341] width 72 height 22
click at [390, 241] on div "C" at bounding box center [394, 248] width 20 height 21
click at [481, 244] on div "E" at bounding box center [482, 248] width 20 height 21
click at [576, 246] on div "A♭" at bounding box center [570, 248] width 20 height 21
